Goal: Task Accomplishment & Management: Manage account settings

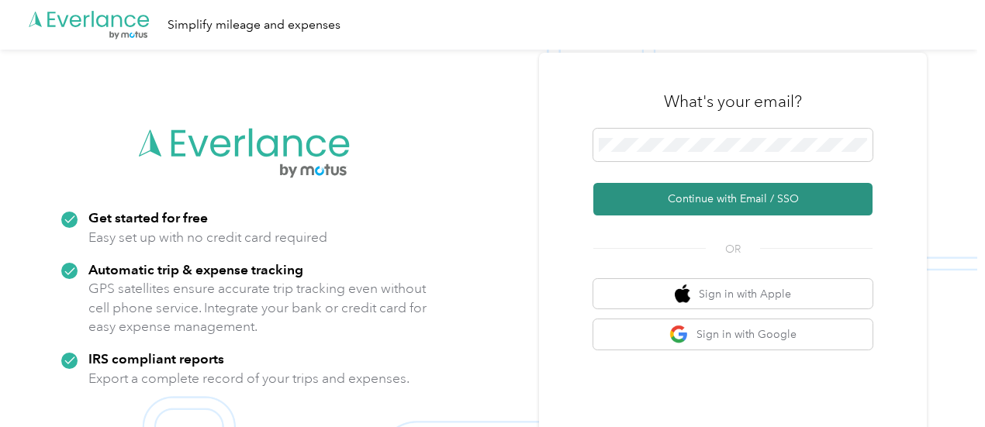
click at [736, 198] on button "Continue with Email / SSO" at bounding box center [732, 199] width 279 height 33
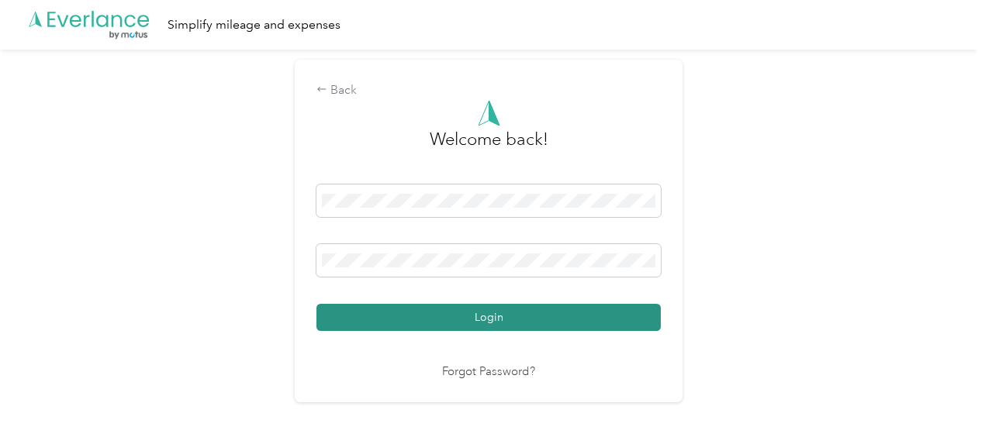
click at [478, 315] on button "Login" at bounding box center [488, 317] width 344 height 27
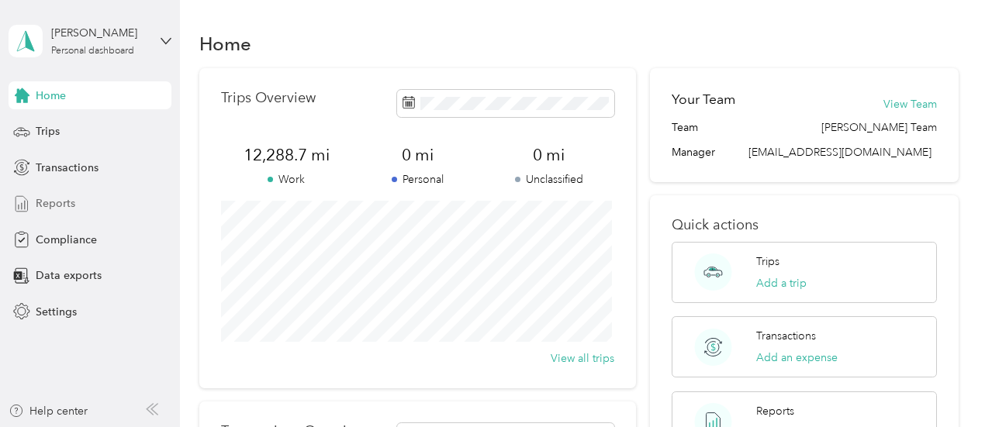
click at [53, 199] on span "Reports" at bounding box center [56, 203] width 40 height 16
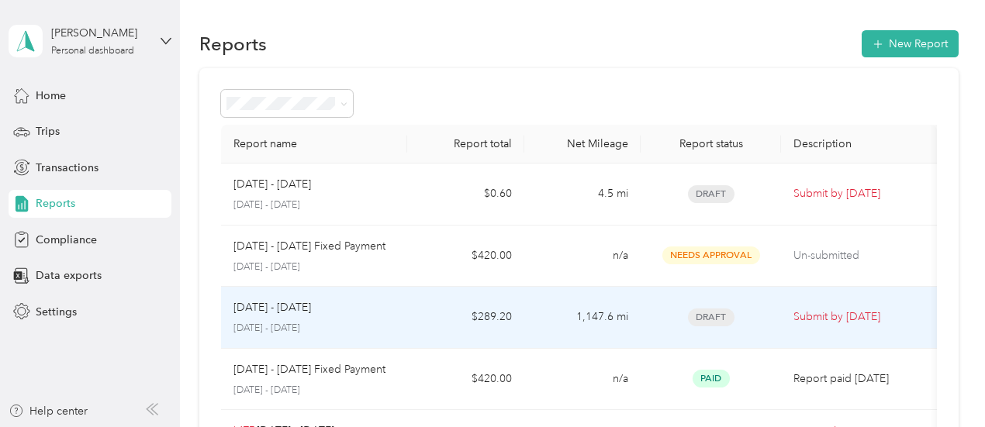
click at [314, 306] on div "Sep 1 - 30, 2025" at bounding box center [314, 307] width 162 height 17
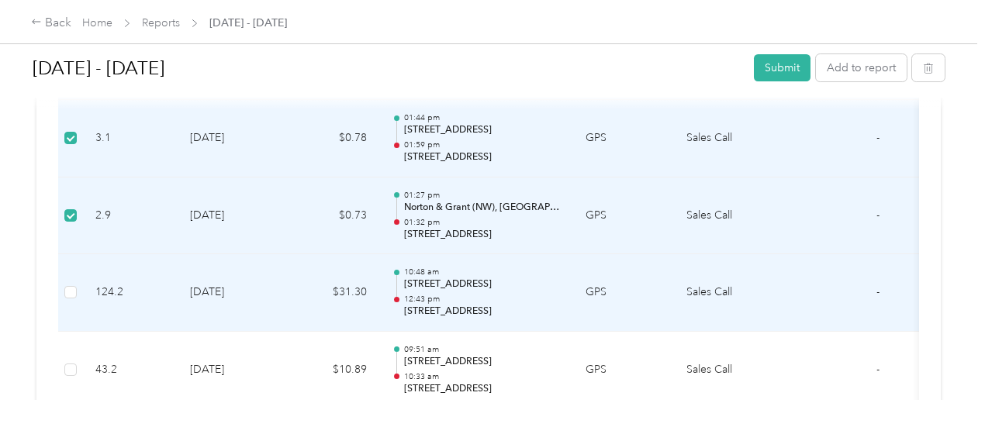
scroll to position [2274, 0]
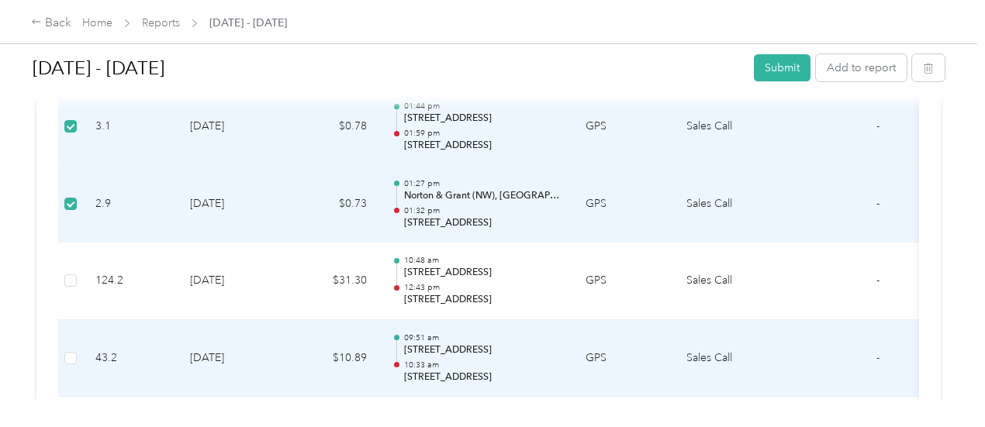
click at [78, 346] on td at bounding box center [70, 359] width 25 height 78
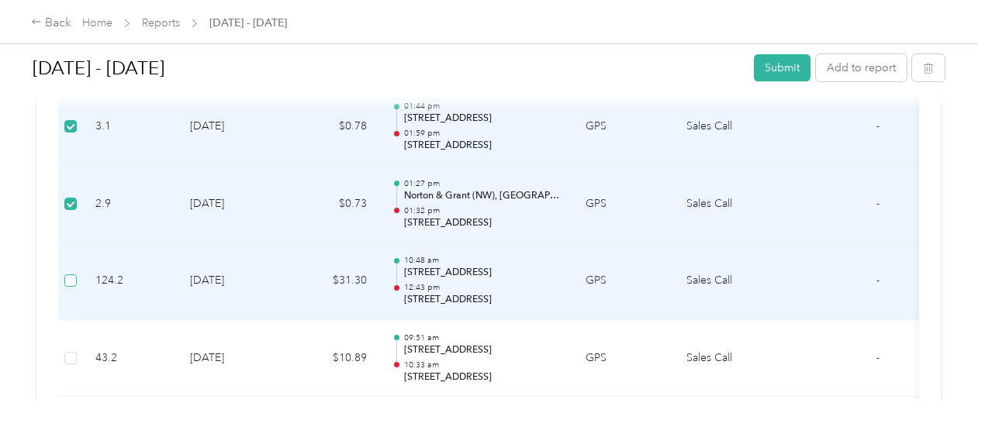
click at [74, 279] on label at bounding box center [70, 280] width 12 height 17
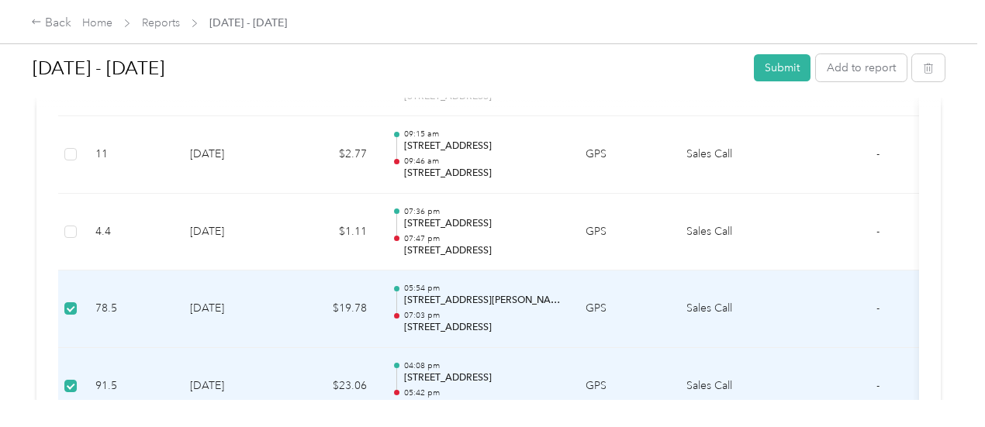
scroll to position [1628, 0]
click at [916, 75] on button "button" at bounding box center [928, 67] width 33 height 27
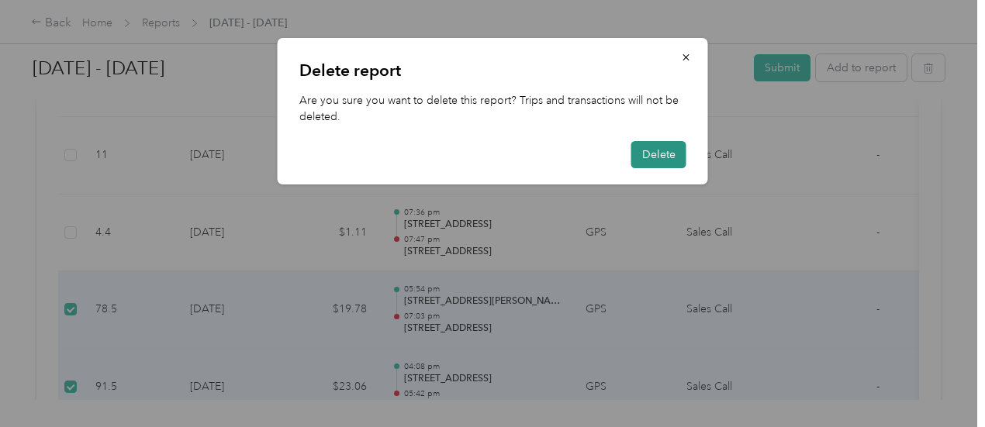
click at [672, 148] on button "Delete" at bounding box center [658, 154] width 55 height 27
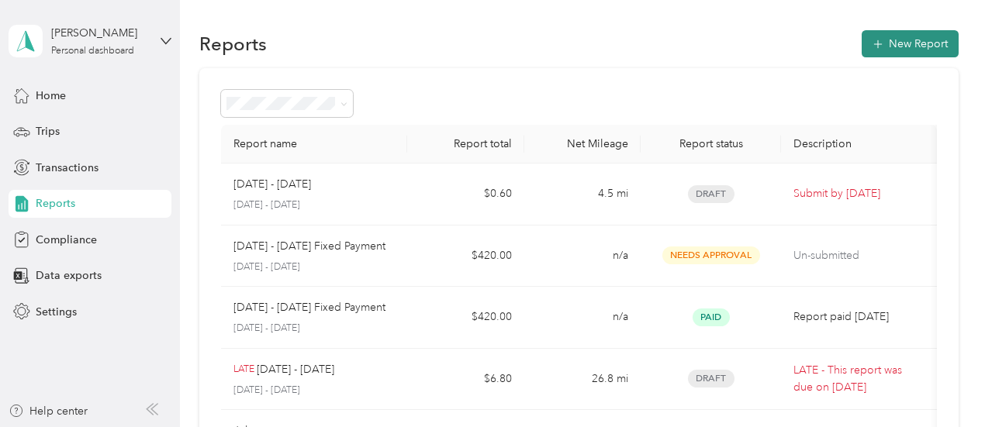
click at [885, 43] on button "New Report" at bounding box center [909, 43] width 97 height 27
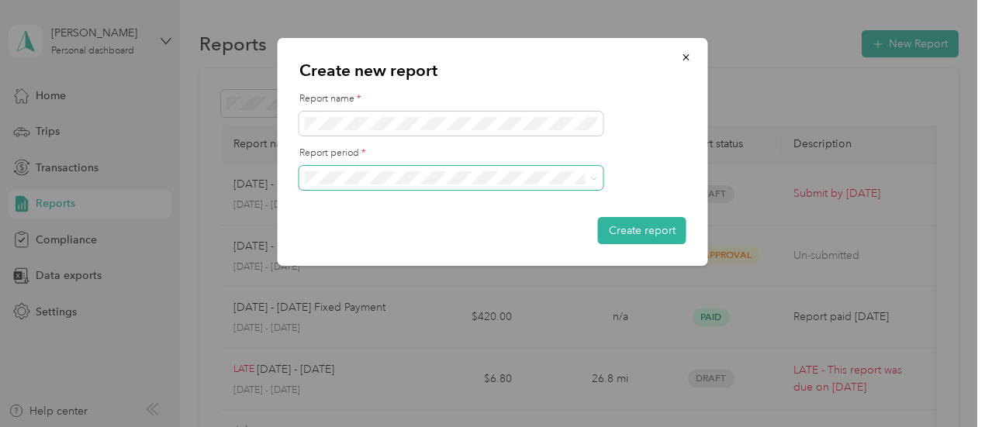
click at [395, 185] on span at bounding box center [451, 178] width 304 height 25
click at [397, 243] on ol "Oct 1 - 31, 2025 Sep 1 - 30, 2025 Aug 1 - 31, 2025 Jul 1 - 31, 2025 Jun 1 - 30,…" at bounding box center [451, 272] width 304 height 163
click at [412, 233] on li "Sep 1 - 30, 2025" at bounding box center [451, 232] width 304 height 27
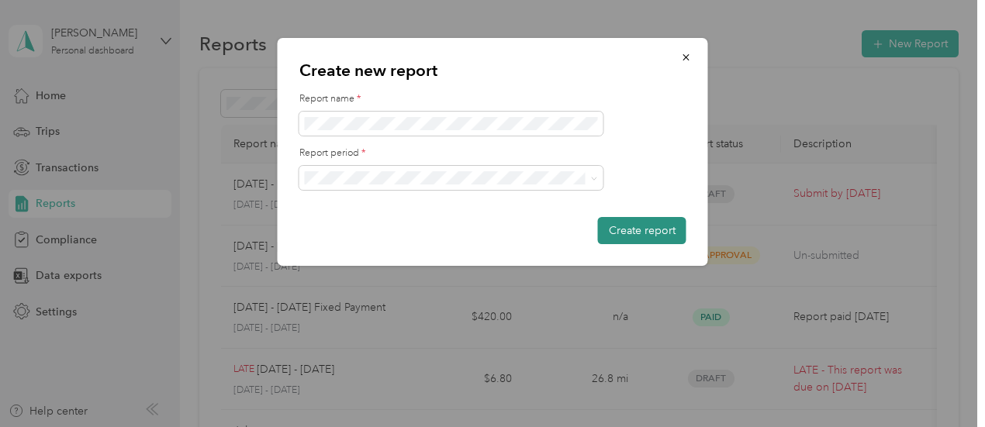
click at [674, 236] on button "Create report" at bounding box center [642, 230] width 88 height 27
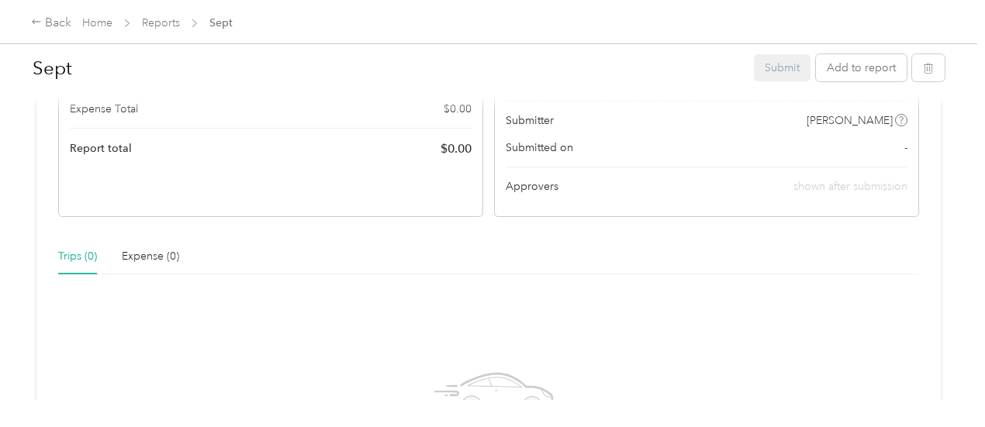
scroll to position [258, 0]
click at [856, 71] on button "Add to report" at bounding box center [861, 67] width 91 height 27
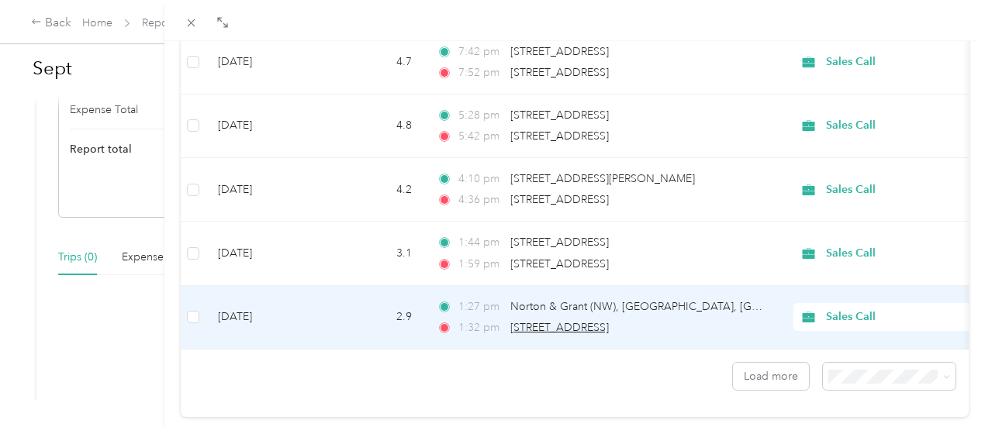
scroll to position [1459, 0]
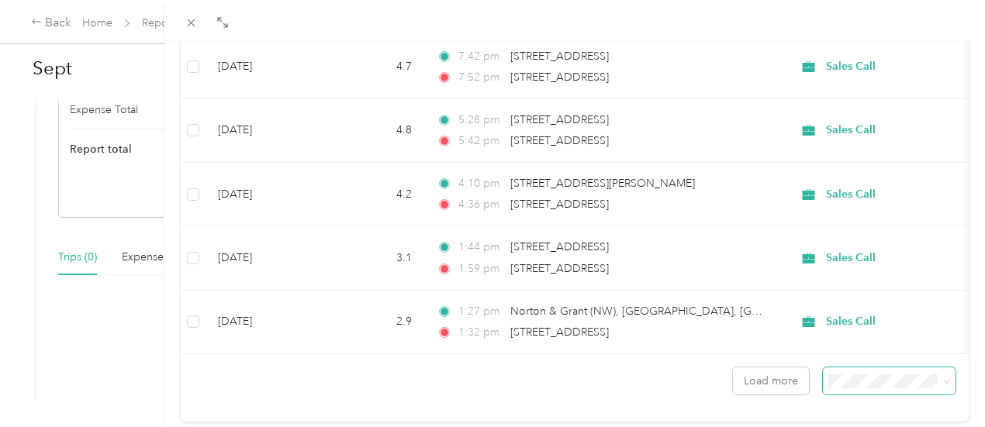
click at [835, 393] on span at bounding box center [889, 380] width 133 height 27
drag, startPoint x: 750, startPoint y: 389, endPoint x: 742, endPoint y: 372, distance: 19.1
click at [750, 389] on button "Load more" at bounding box center [771, 380] width 76 height 27
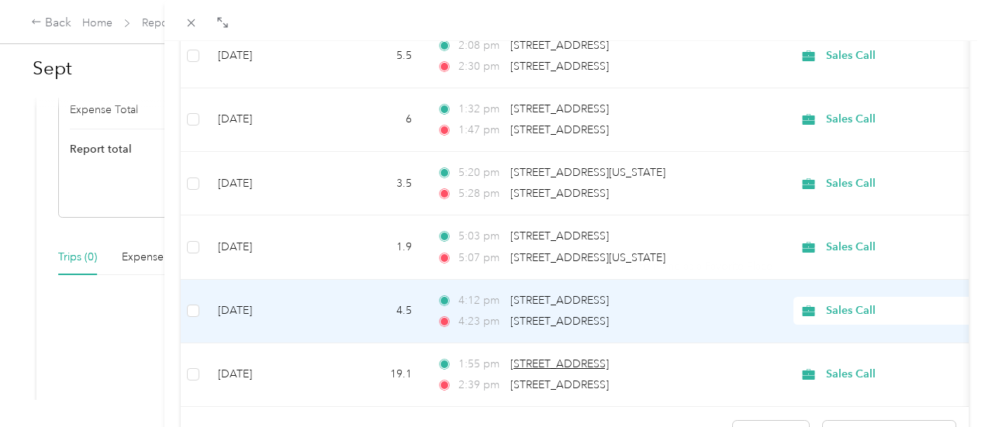
scroll to position [3098, 0]
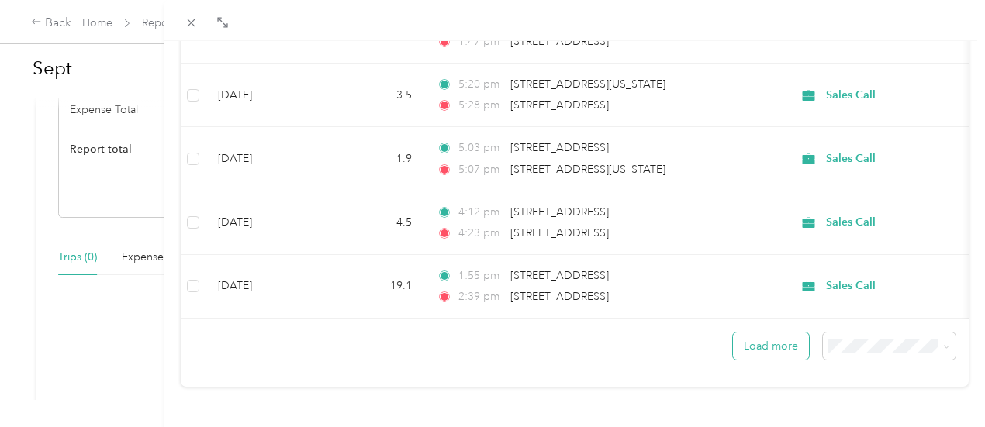
click at [766, 339] on button "Load more" at bounding box center [771, 346] width 76 height 27
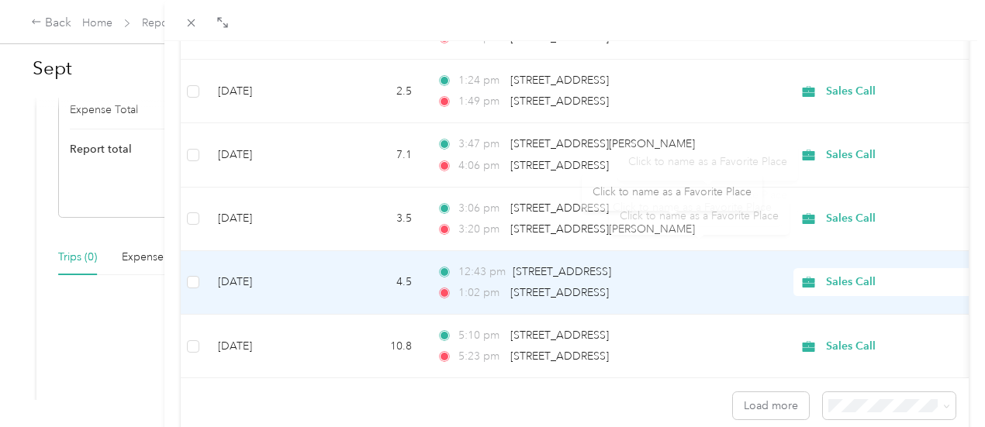
scroll to position [4686, 0]
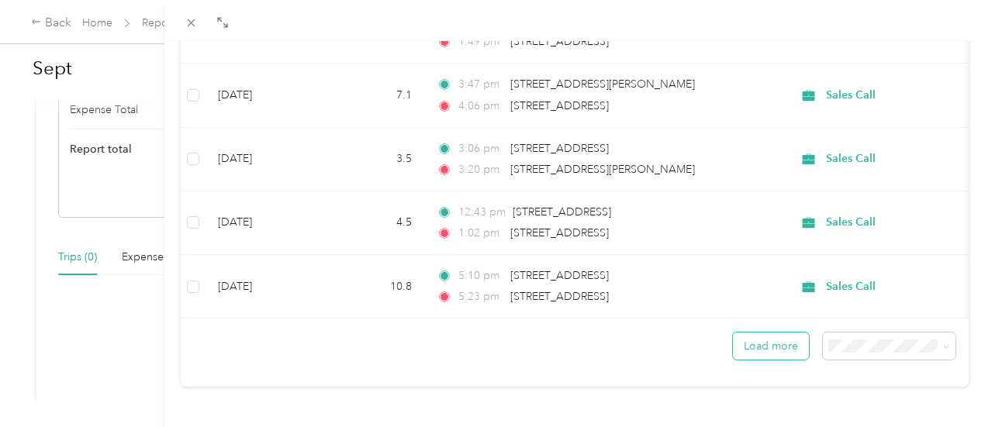
click at [750, 342] on button "Load more" at bounding box center [771, 346] width 76 height 27
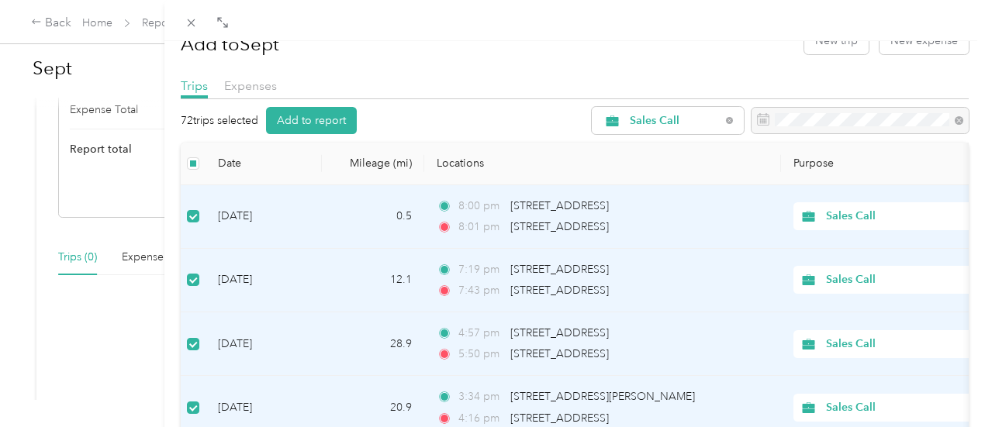
scroll to position [0, 0]
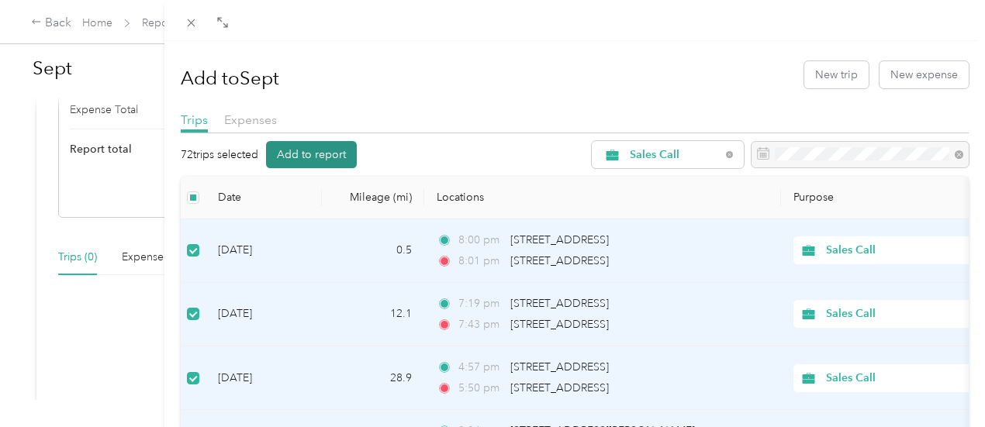
click at [357, 156] on button "Add to report" at bounding box center [311, 154] width 91 height 27
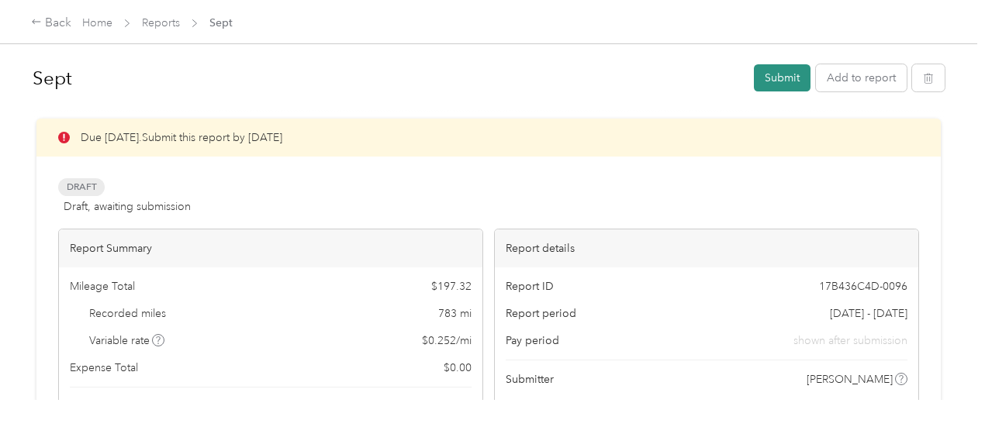
click at [790, 82] on button "Submit" at bounding box center [782, 77] width 57 height 27
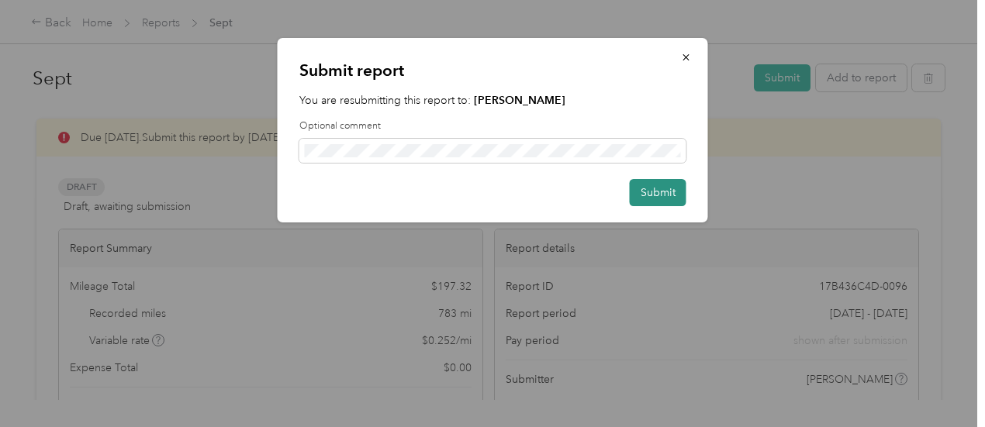
click at [657, 194] on button "Submit" at bounding box center [658, 192] width 57 height 27
